Goal: Information Seeking & Learning: Learn about a topic

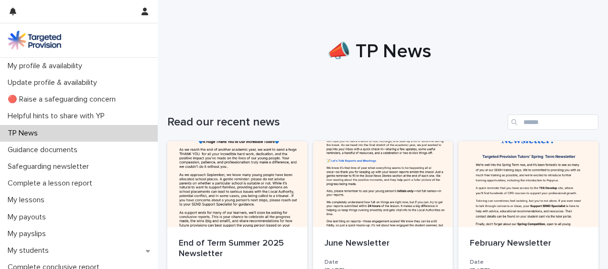
scroll to position [64, 0]
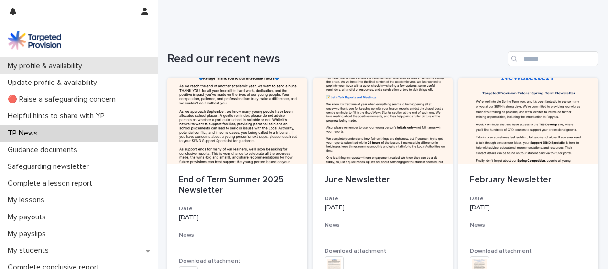
click at [82, 63] on p "My profile & availability" at bounding box center [47, 66] width 86 height 9
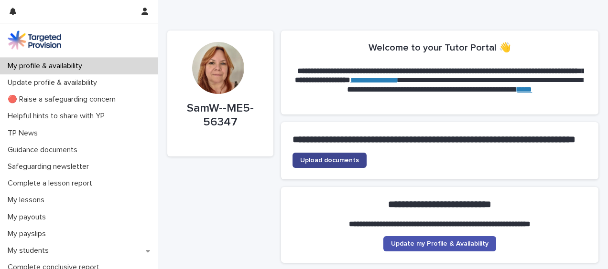
click at [329, 164] on span "Upload documents" at bounding box center [329, 160] width 59 height 7
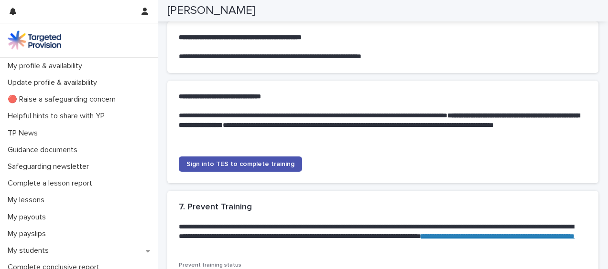
scroll to position [873, 0]
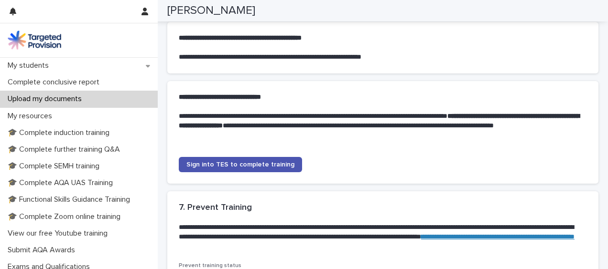
scroll to position [180, 0]
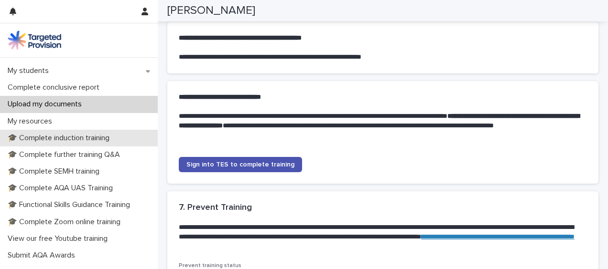
click at [83, 134] on p "🎓 Complete induction training" at bounding box center [60, 138] width 113 height 9
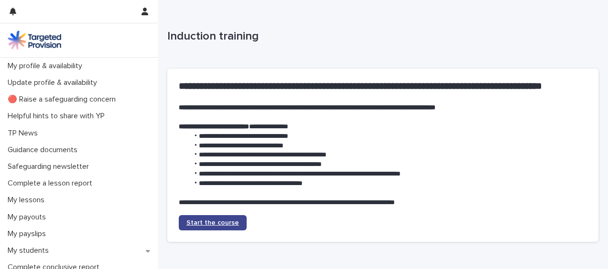
click at [223, 223] on span "Start the course" at bounding box center [212, 223] width 53 height 7
click at [198, 217] on link "Start the course" at bounding box center [213, 222] width 68 height 15
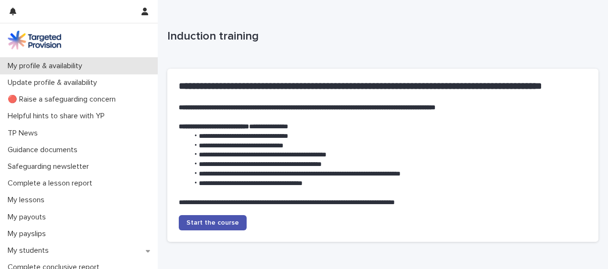
click at [36, 64] on p "My profile & availability" at bounding box center [47, 66] width 86 height 9
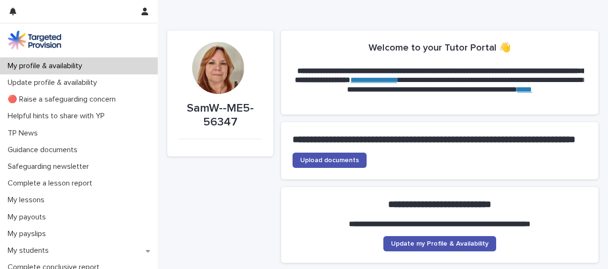
scroll to position [185, 0]
